Goal: Task Accomplishment & Management: Use online tool/utility

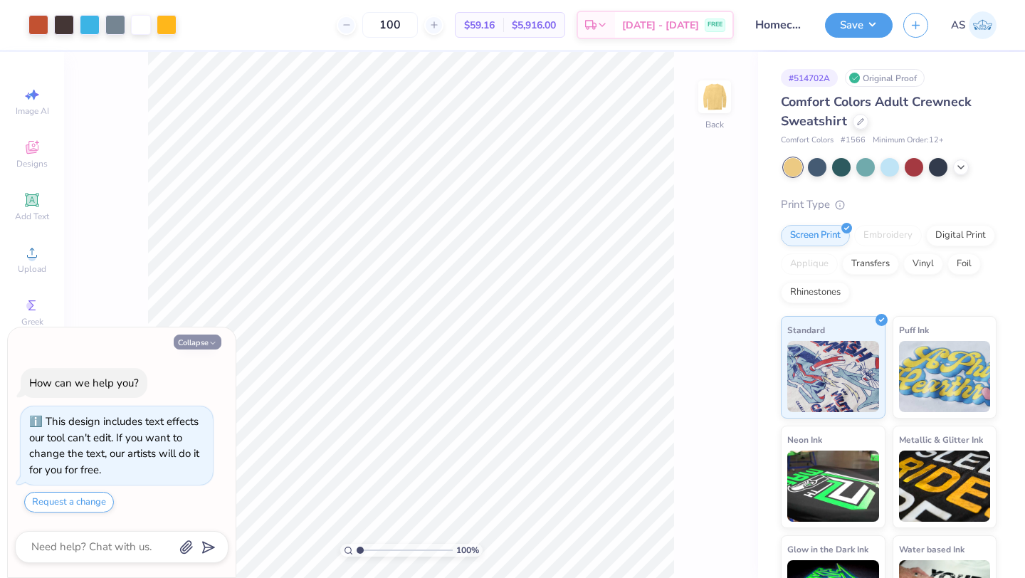
click at [192, 342] on button "Collapse" at bounding box center [198, 342] width 48 height 15
type textarea "x"
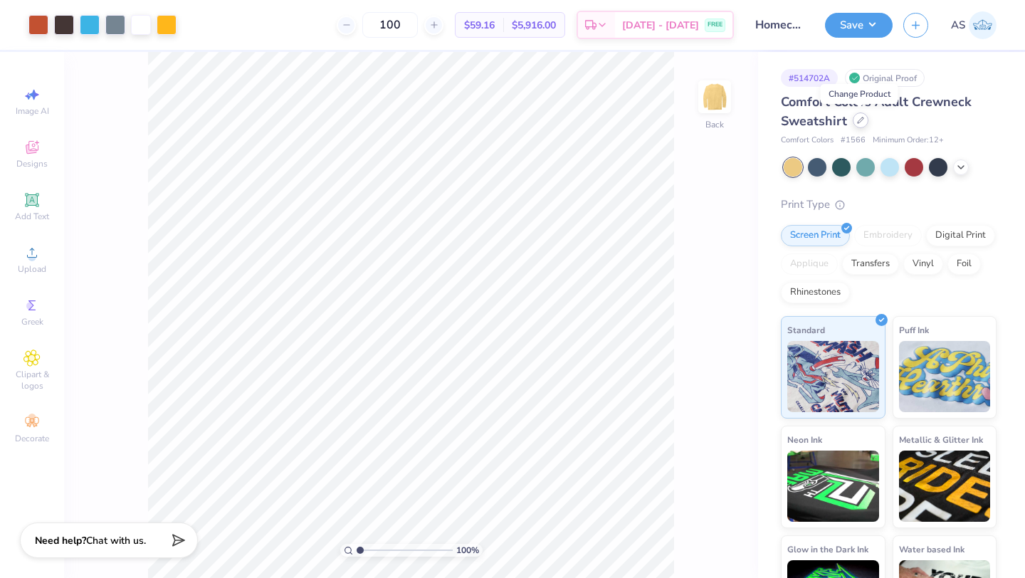
click at [862, 122] on icon at bounding box center [860, 120] width 7 height 7
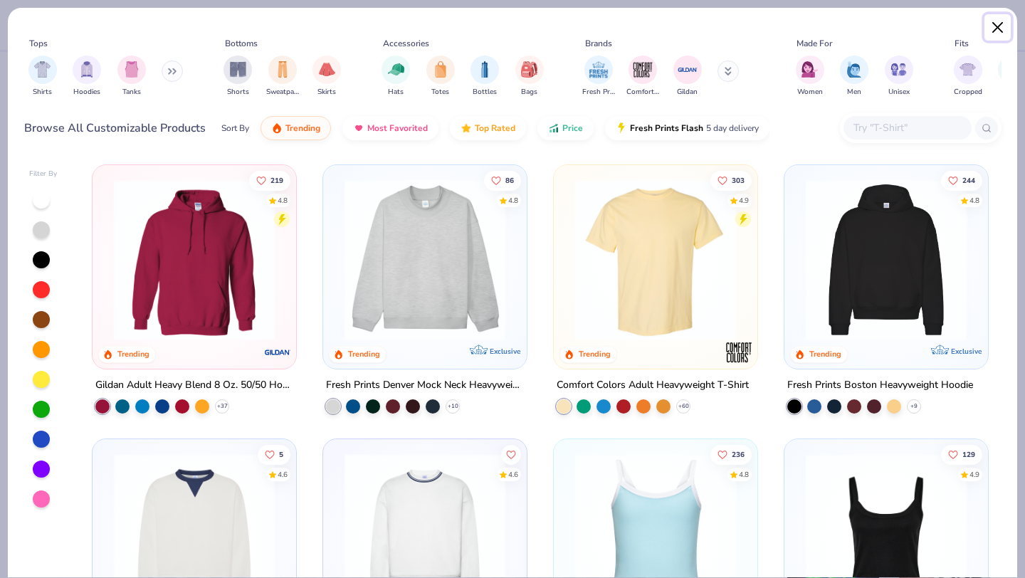
click at [999, 31] on button "Close" at bounding box center [998, 27] width 27 height 27
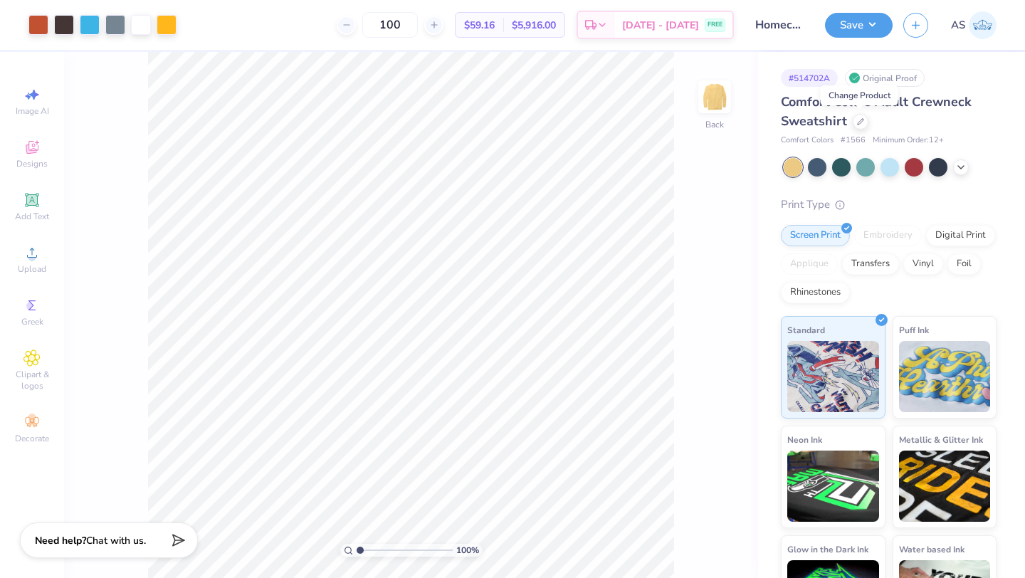
click at [952, 174] on div at bounding box center [890, 167] width 213 height 19
click at [961, 169] on icon at bounding box center [961, 165] width 11 height 11
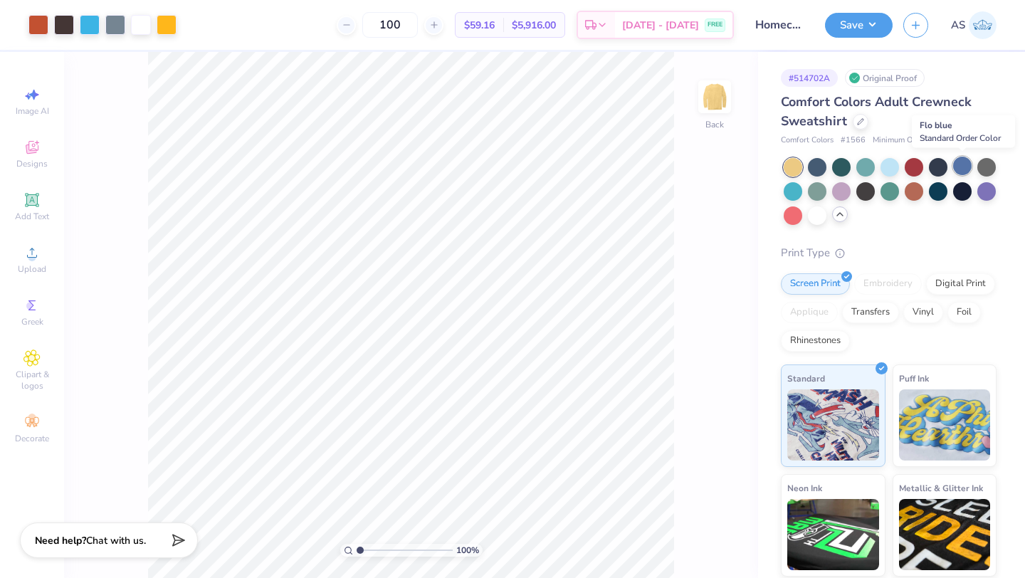
click at [964, 169] on div at bounding box center [962, 166] width 19 height 19
click at [802, 199] on div at bounding box center [793, 190] width 19 height 19
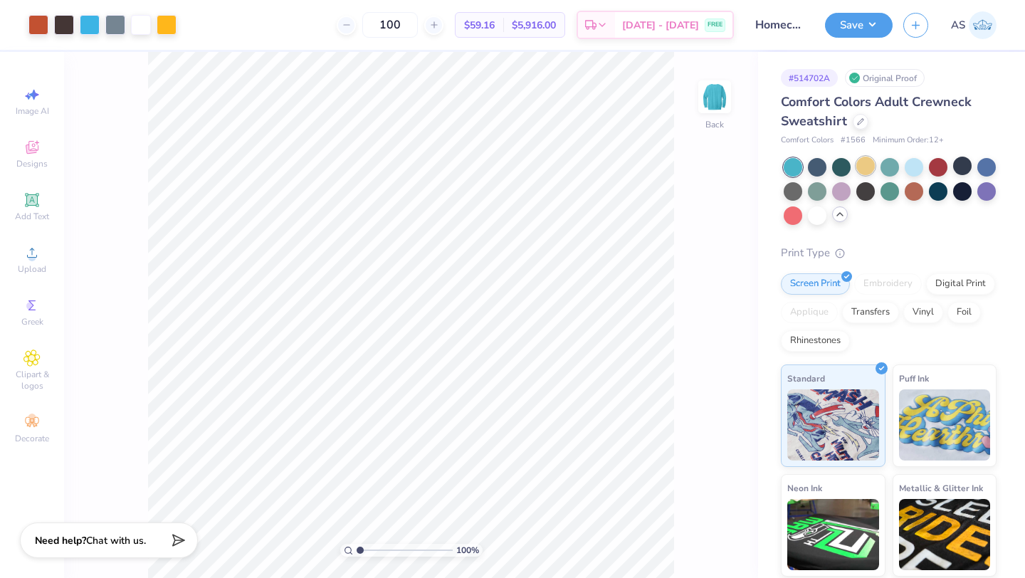
click at [861, 167] on div at bounding box center [866, 166] width 19 height 19
click at [890, 166] on div at bounding box center [890, 166] width 19 height 19
